Goal: Information Seeking & Learning: Learn about a topic

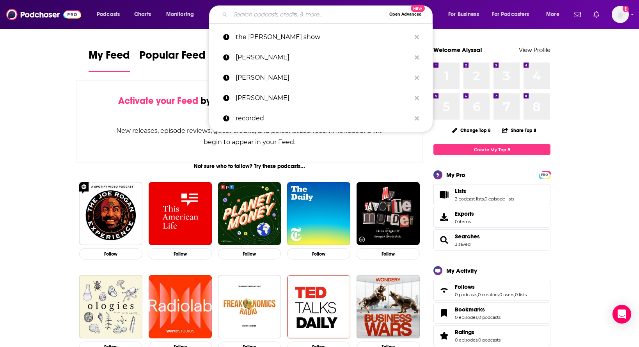
click at [252, 14] on input "Search podcasts, credits, & more..." at bounding box center [308, 14] width 155 height 12
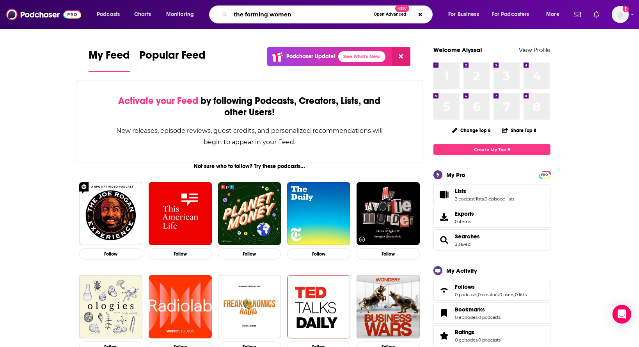
type input "the forming women"
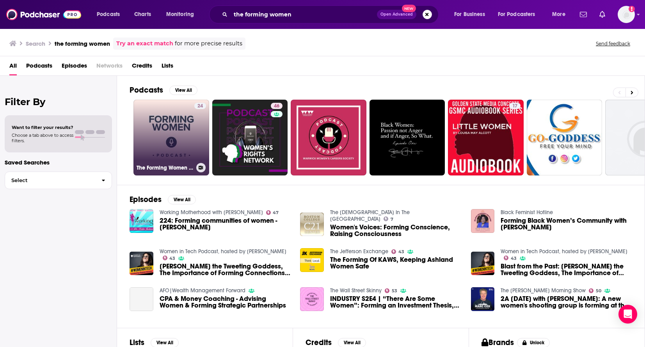
click at [156, 118] on link "24 The Forming Women Podcast" at bounding box center [171, 138] width 76 height 76
